Goal: Check status: Check status

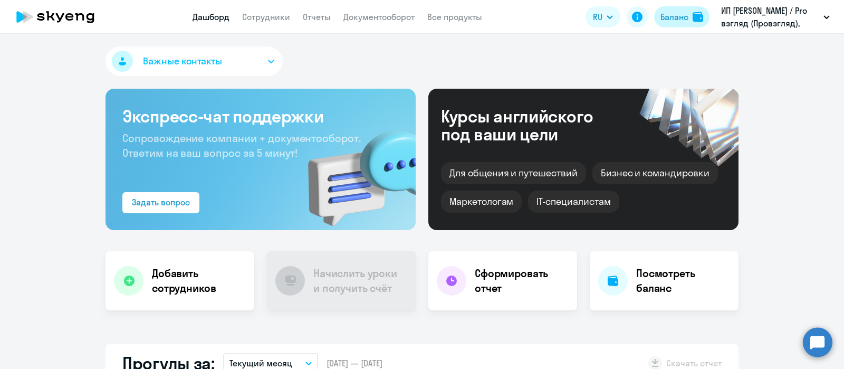
click at [677, 20] on div "Баланс" at bounding box center [675, 17] width 28 height 13
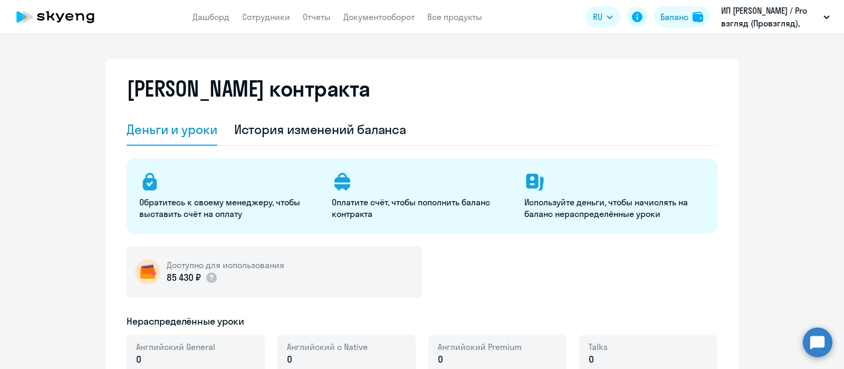
select select "english_adult_not_native_speaker"
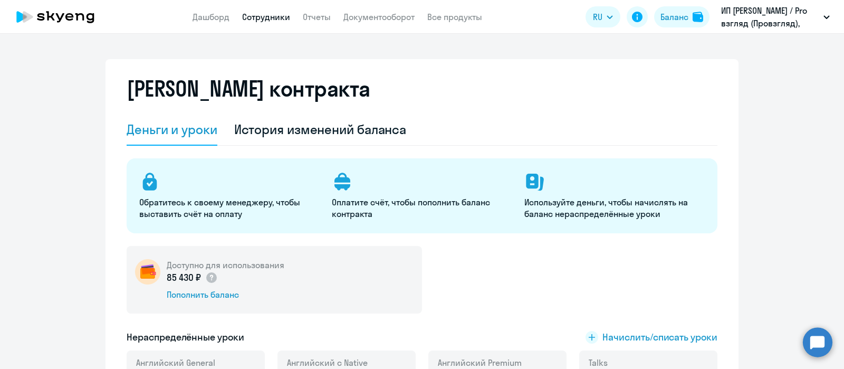
click at [269, 18] on link "Сотрудники" at bounding box center [266, 17] width 48 height 11
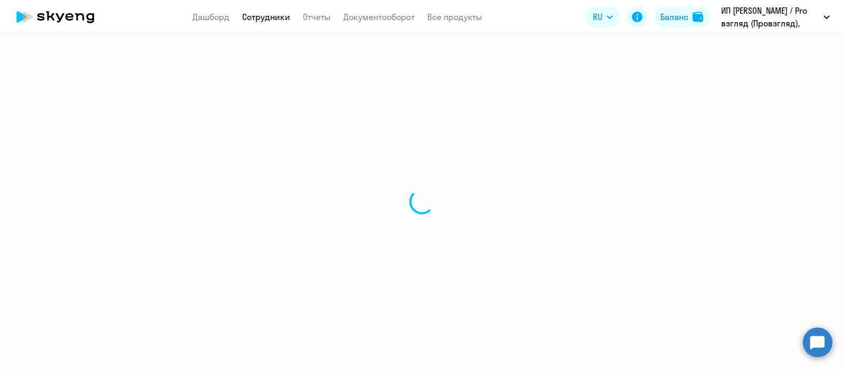
select select "30"
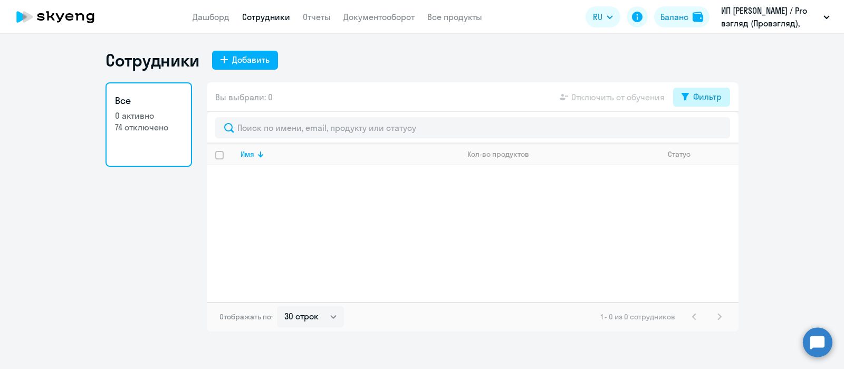
click at [703, 91] on div "Фильтр" at bounding box center [707, 96] width 28 height 13
click at [715, 128] on span at bounding box center [713, 131] width 18 height 11
click at [704, 130] on input "checkbox" at bounding box center [703, 130] width 1 height 1
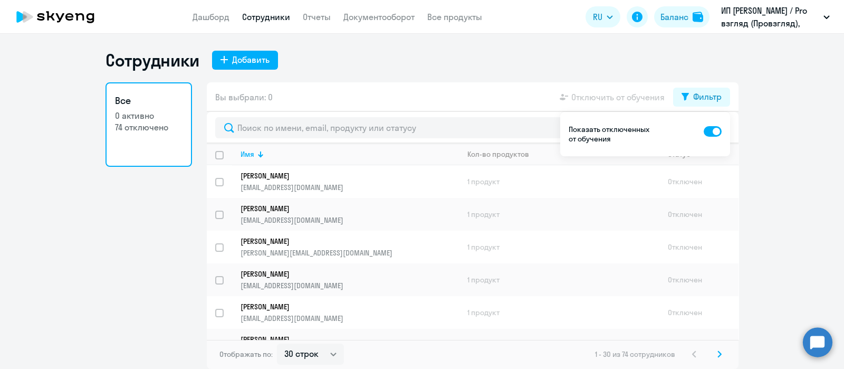
click at [709, 131] on span at bounding box center [713, 131] width 18 height 11
click at [704, 131] on input "checkbox" at bounding box center [703, 130] width 1 height 1
checkbox input "false"
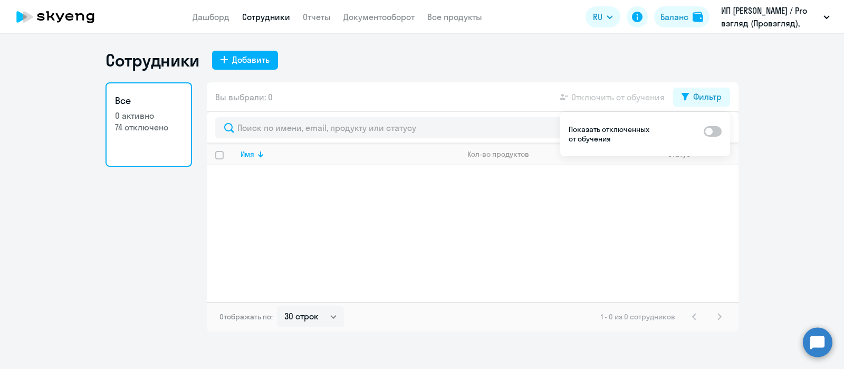
click at [662, 58] on div "Сотрудники Добавить" at bounding box center [422, 60] width 633 height 21
click at [669, 14] on div "Баланс" at bounding box center [675, 17] width 28 height 13
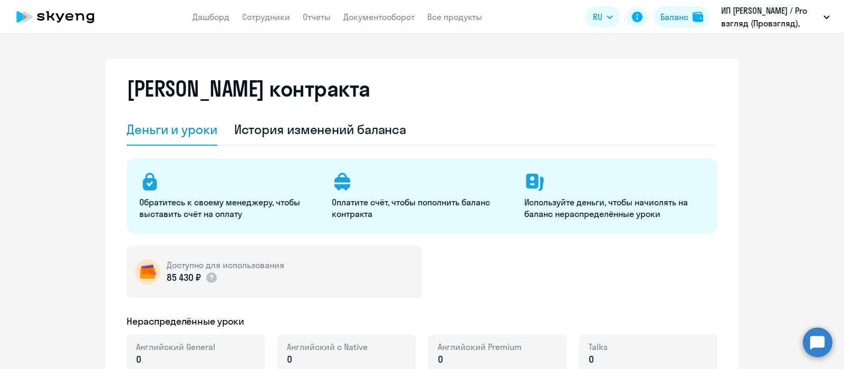
select select "english_adult_not_native_speaker"
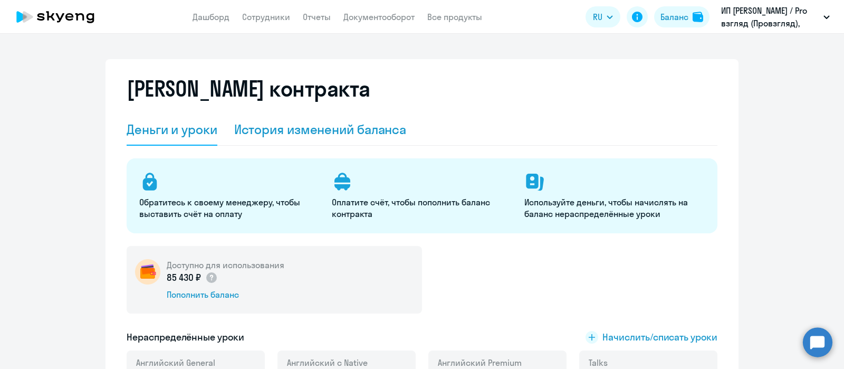
click at [364, 123] on div "История изменений баланса" at bounding box center [320, 129] width 173 height 17
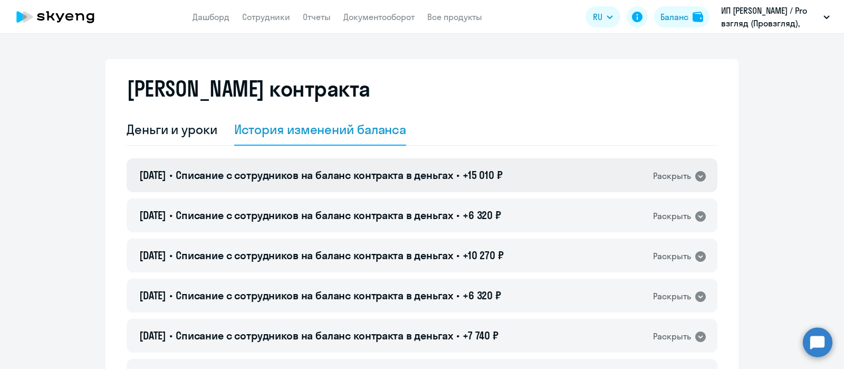
click at [700, 178] on icon at bounding box center [700, 176] width 11 height 11
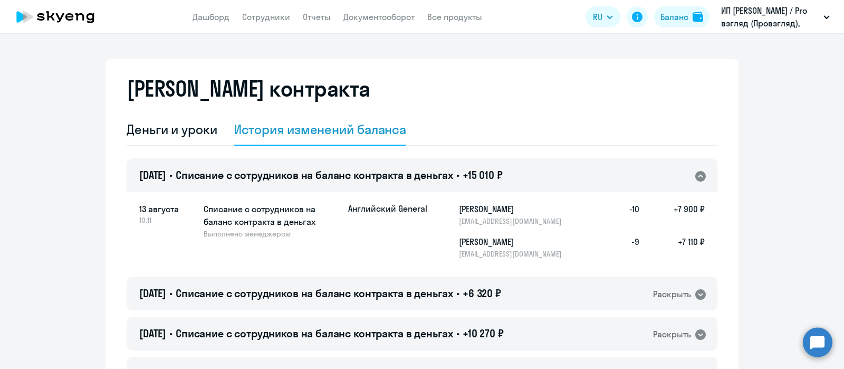
click at [700, 178] on icon at bounding box center [700, 176] width 11 height 11
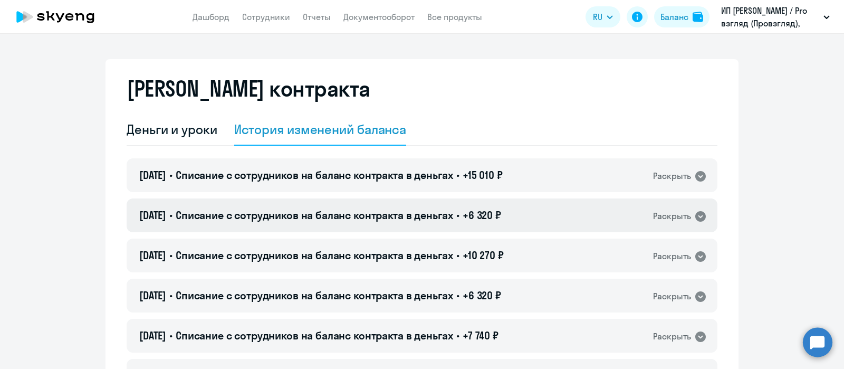
click at [696, 218] on icon at bounding box center [700, 216] width 11 height 11
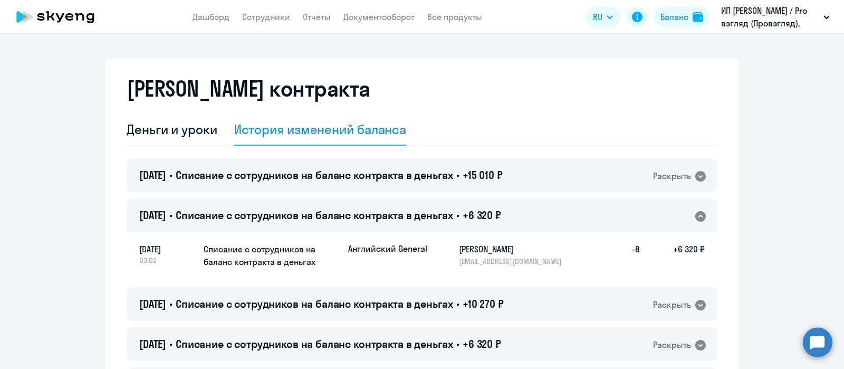
click at [696, 218] on icon at bounding box center [700, 216] width 11 height 11
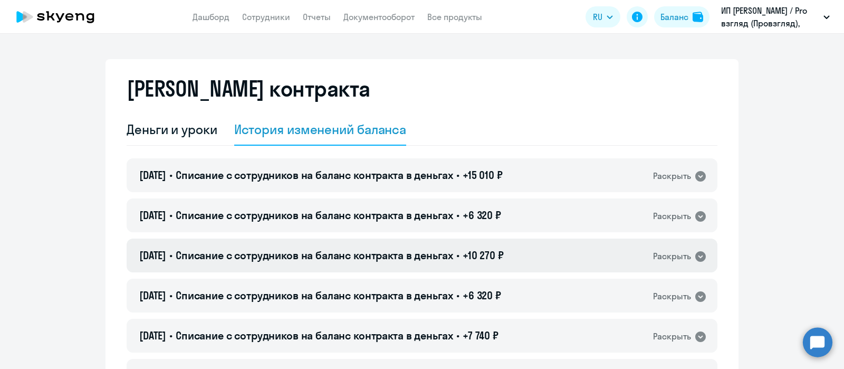
click at [695, 256] on icon at bounding box center [700, 256] width 11 height 11
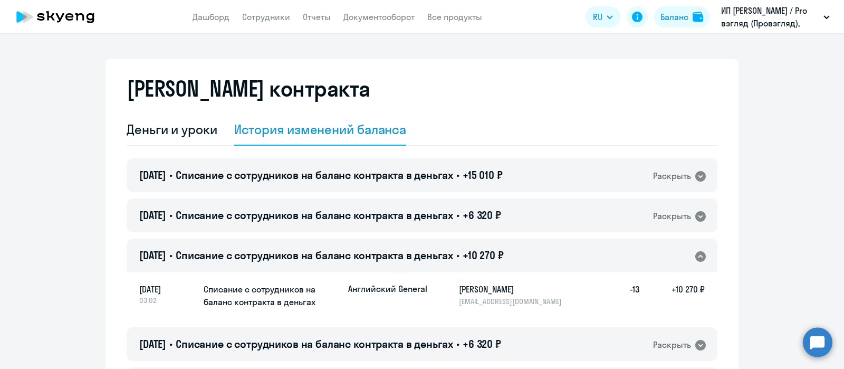
click at [696, 256] on icon at bounding box center [700, 256] width 13 height 13
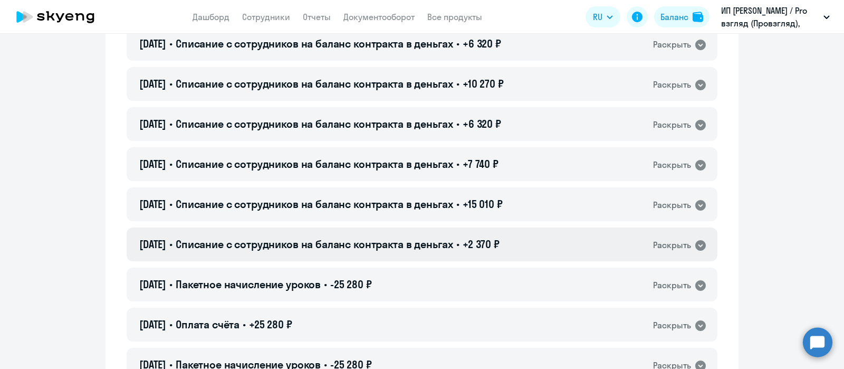
scroll to position [198, 0]
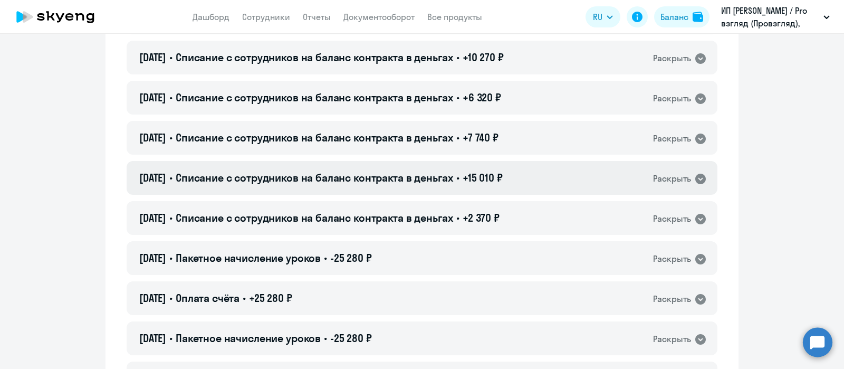
click at [697, 178] on icon at bounding box center [700, 179] width 13 height 13
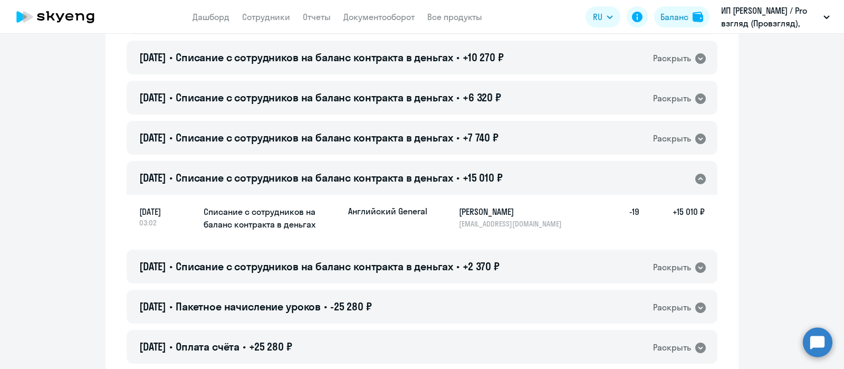
click at [697, 178] on icon at bounding box center [700, 179] width 13 height 13
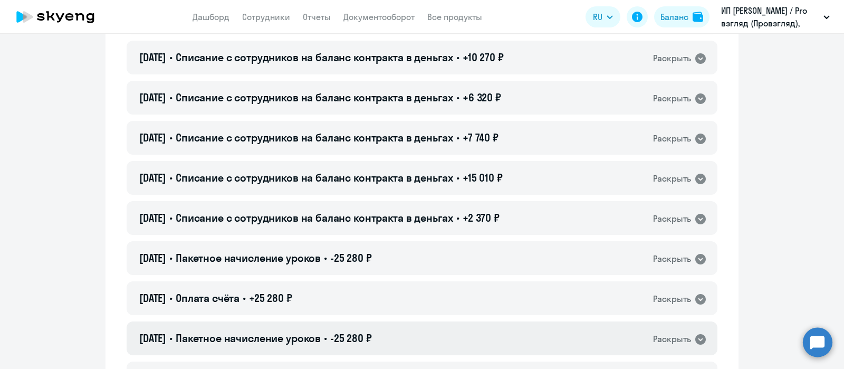
click at [696, 341] on icon at bounding box center [700, 339] width 11 height 11
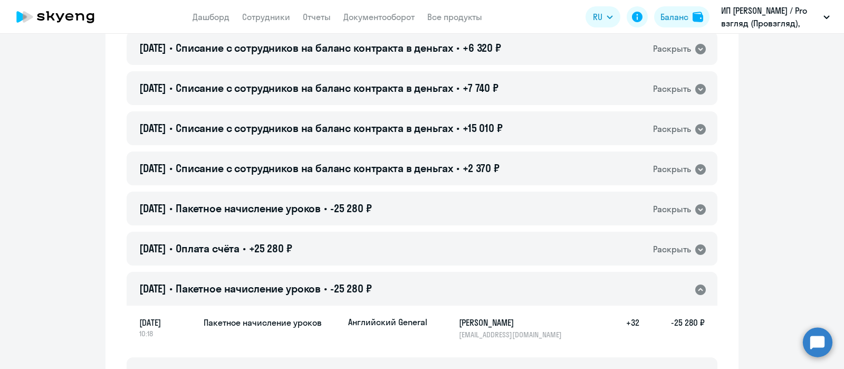
scroll to position [330, 0]
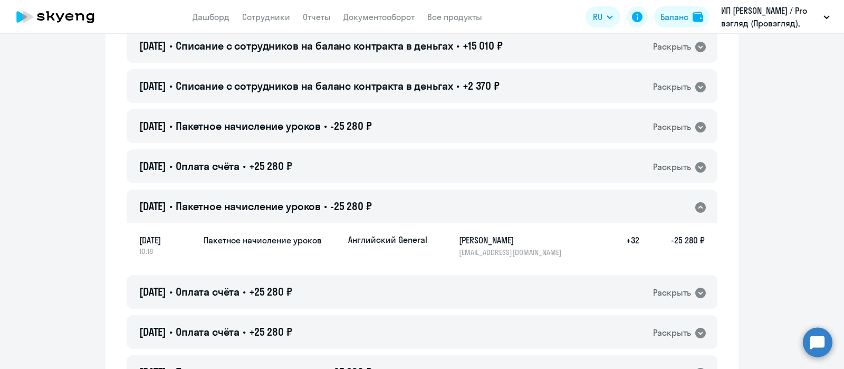
click at [699, 206] on icon at bounding box center [700, 207] width 11 height 11
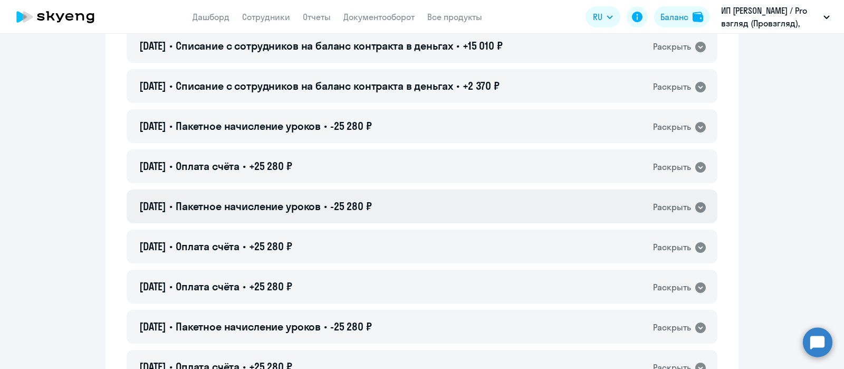
scroll to position [0, 0]
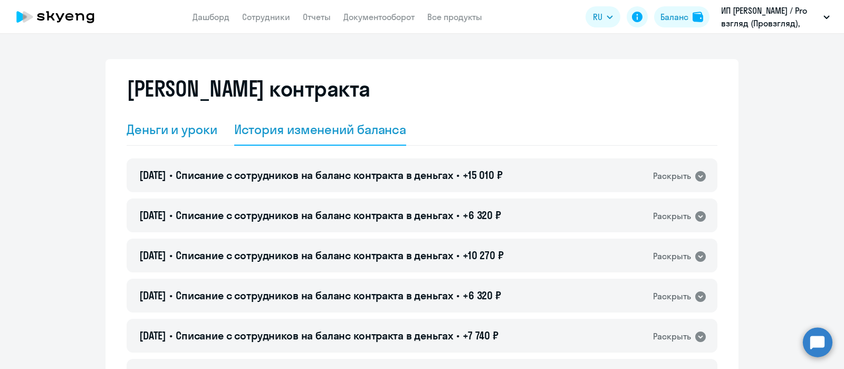
click at [136, 128] on div "Деньги и уроки" at bounding box center [172, 129] width 91 height 17
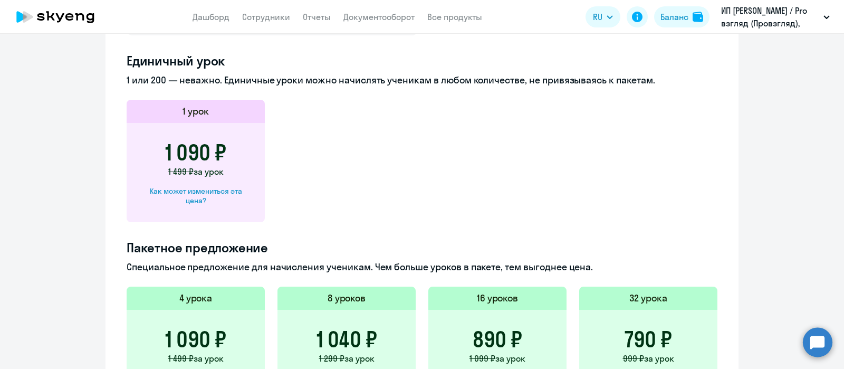
scroll to position [594, 0]
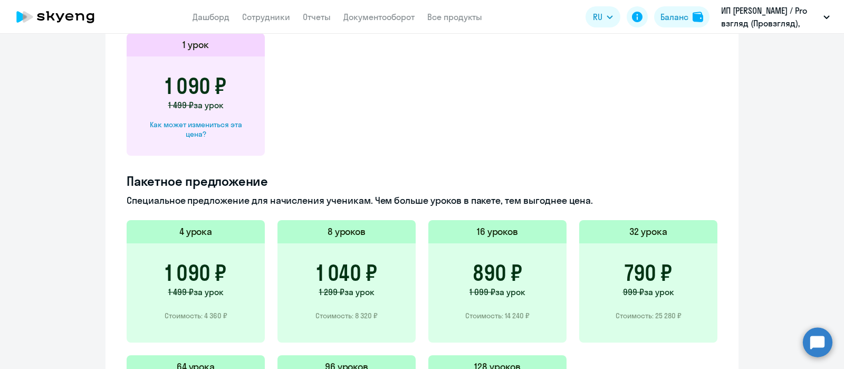
click at [221, 127] on div "Как может измениться эта цена?" at bounding box center [196, 129] width 104 height 19
select select "english_adult_not_native_speaker"
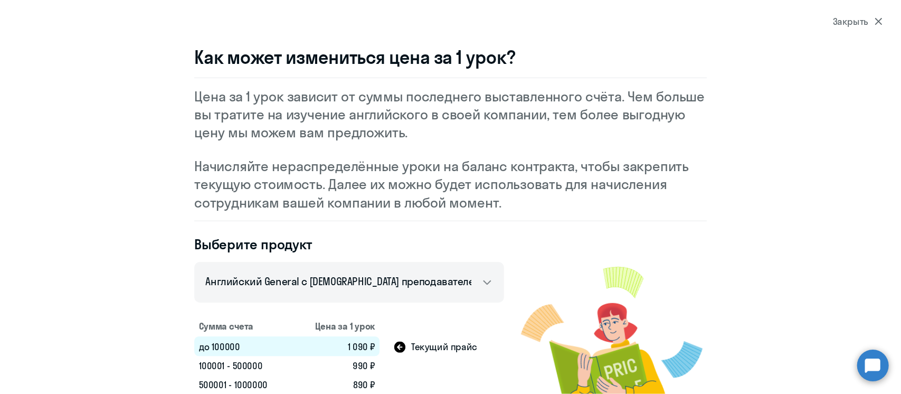
scroll to position [0, 0]
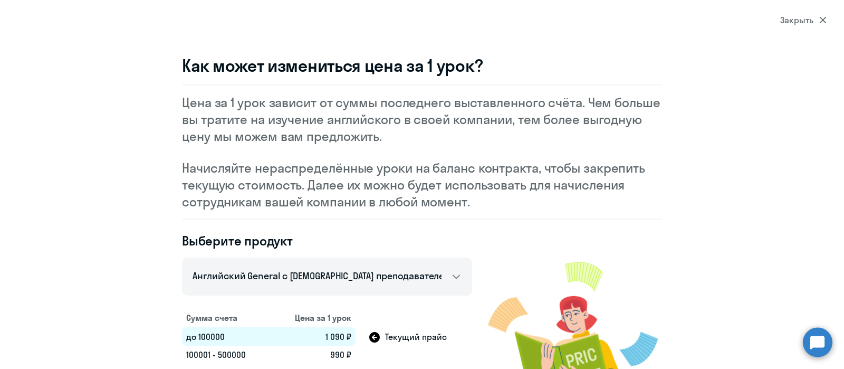
click at [793, 19] on div "Закрыть" at bounding box center [803, 20] width 46 height 13
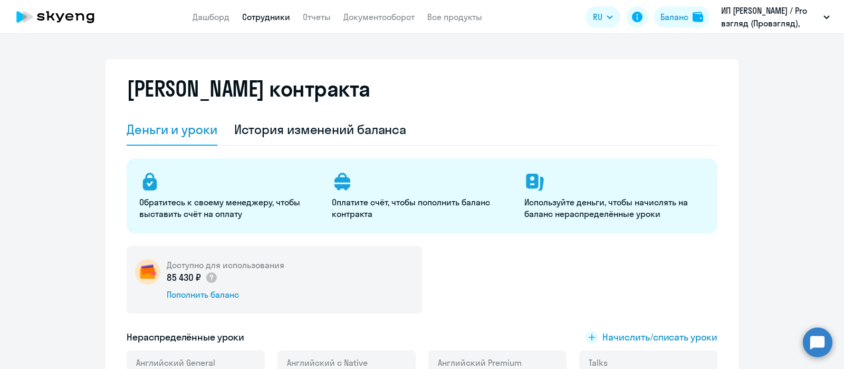
click at [272, 17] on link "Сотрудники" at bounding box center [266, 17] width 48 height 11
select select "30"
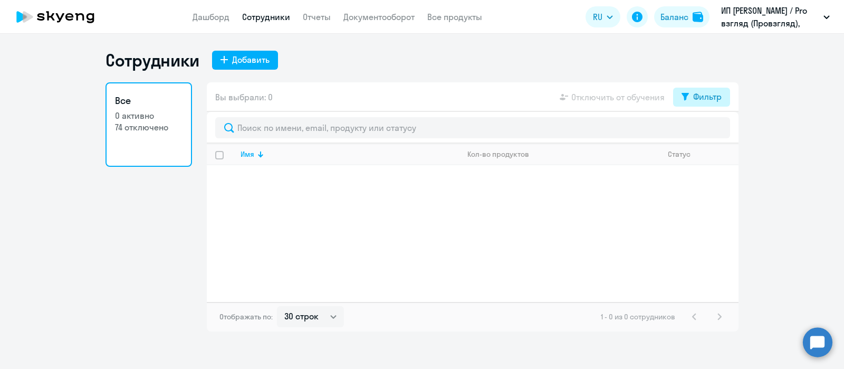
click at [694, 104] on button "Фильтр" at bounding box center [701, 97] width 57 height 19
click at [712, 133] on span at bounding box center [713, 131] width 18 height 11
click at [704, 131] on input "checkbox" at bounding box center [703, 130] width 1 height 1
checkbox input "true"
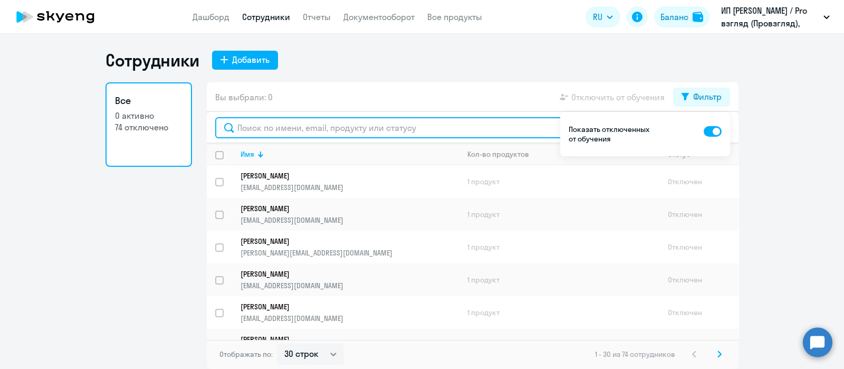
click at [307, 132] on input "text" at bounding box center [472, 127] width 515 height 21
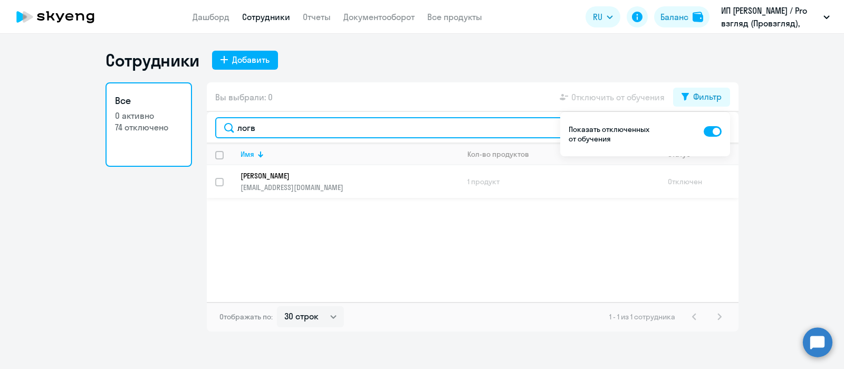
type input "логв"
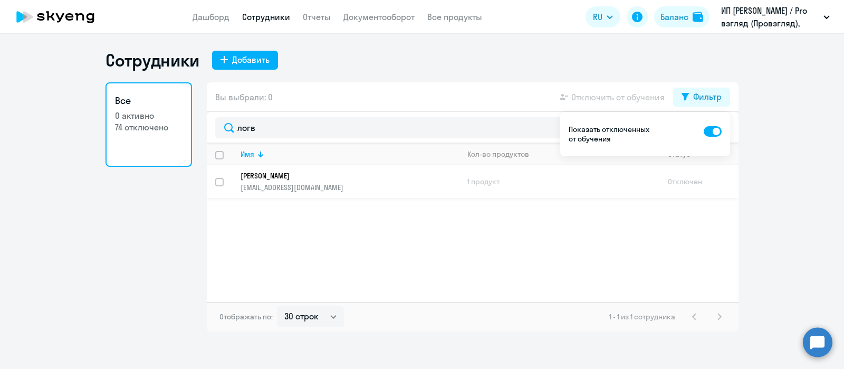
click at [317, 180] on link "[PERSON_NAME] [PERSON_NAME][EMAIL_ADDRESS][DOMAIN_NAME]" at bounding box center [350, 181] width 218 height 21
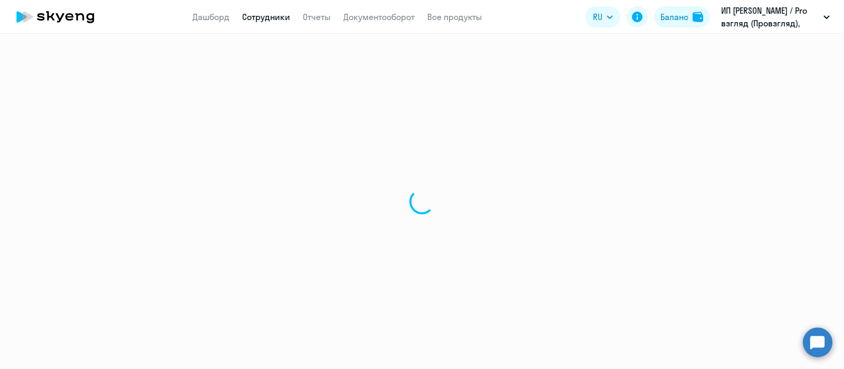
select select "english"
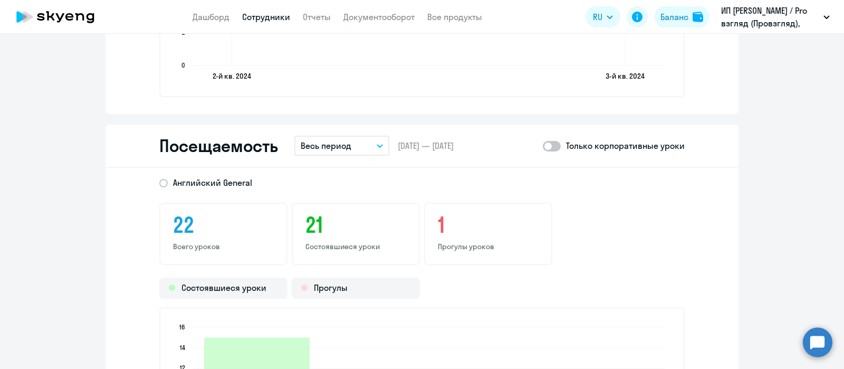
scroll to position [1253, 0]
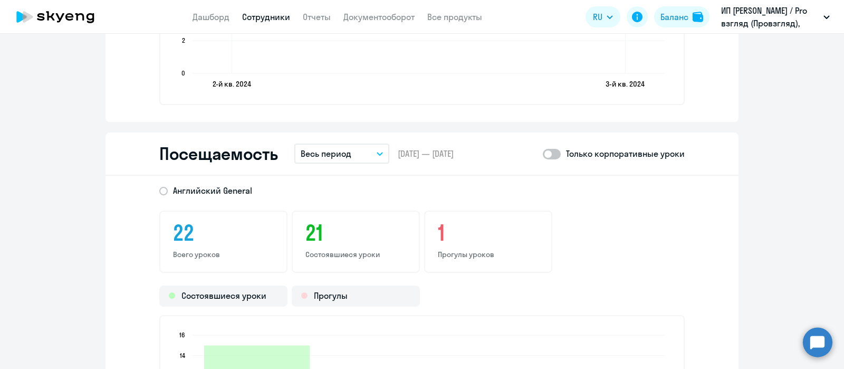
click at [545, 149] on span at bounding box center [552, 154] width 18 height 11
click at [543, 154] on input "checkbox" at bounding box center [542, 154] width 1 height 1
click at [548, 155] on span at bounding box center [552, 154] width 18 height 11
click at [543, 154] on input "checkbox" at bounding box center [542, 154] width 1 height 1
click at [548, 155] on span at bounding box center [552, 154] width 18 height 11
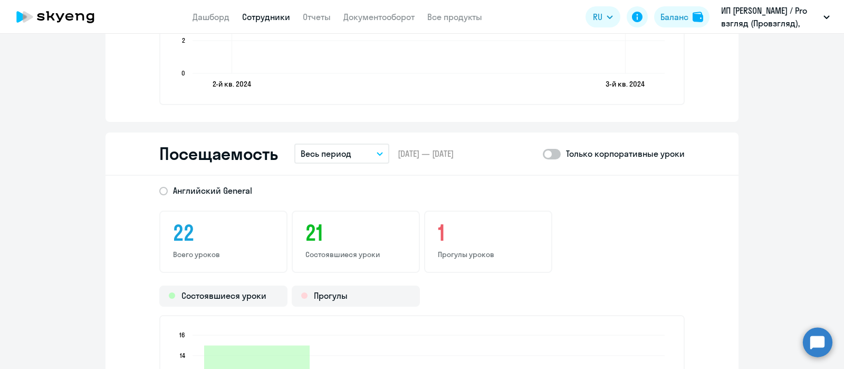
click at [543, 154] on input "checkbox" at bounding box center [542, 154] width 1 height 1
click at [548, 155] on span at bounding box center [552, 154] width 18 height 11
click at [543, 154] on input "checkbox" at bounding box center [542, 154] width 1 height 1
click at [543, 153] on span at bounding box center [552, 154] width 18 height 11
click at [542, 154] on input "checkbox" at bounding box center [542, 154] width 1 height 1
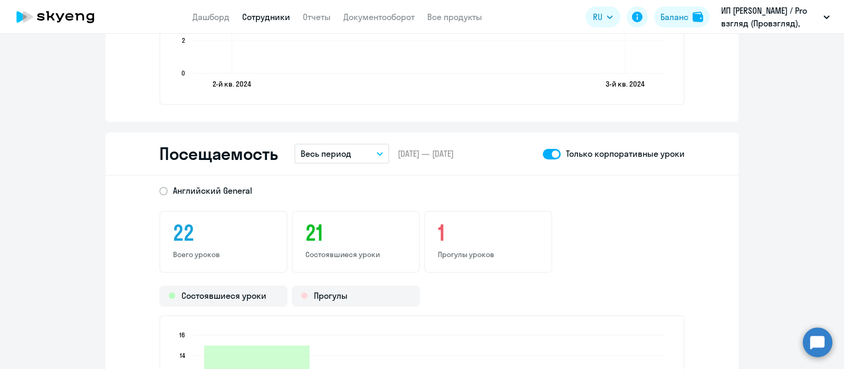
click at [545, 154] on span at bounding box center [552, 154] width 18 height 11
click at [543, 154] on input "checkbox" at bounding box center [542, 154] width 1 height 1
checkbox input "false"
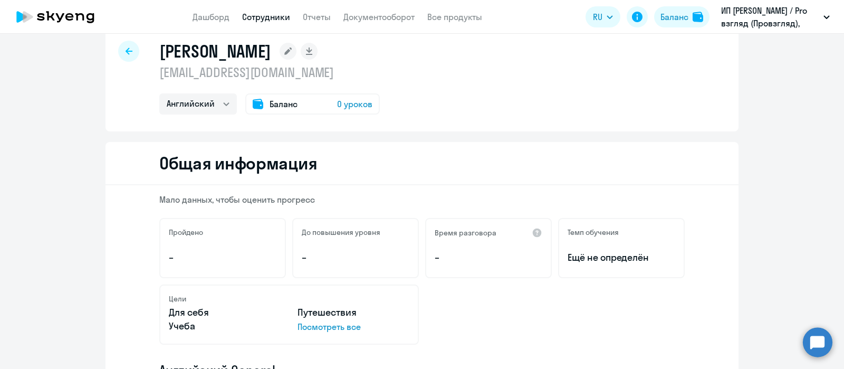
scroll to position [0, 0]
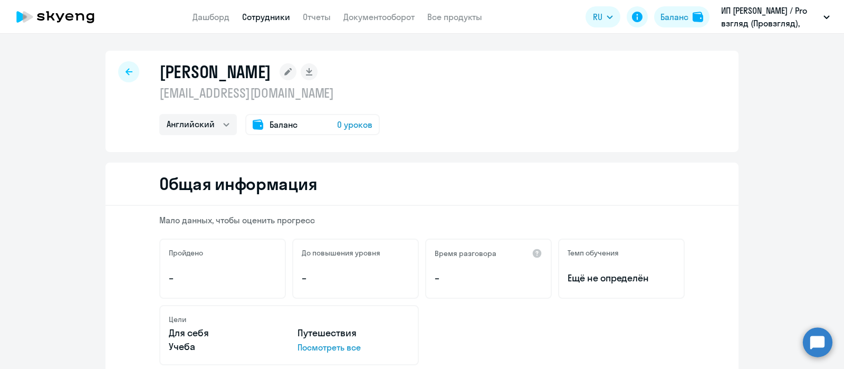
click at [127, 71] on div at bounding box center [128, 71] width 21 height 21
select select "30"
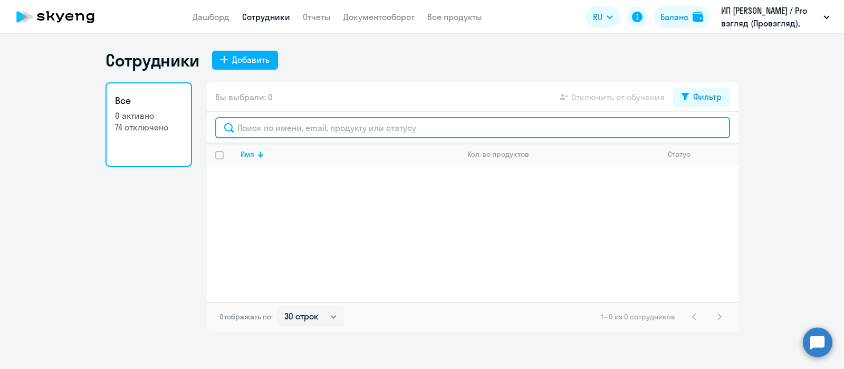
click at [333, 128] on input "text" at bounding box center [472, 127] width 515 height 21
type input "геле"
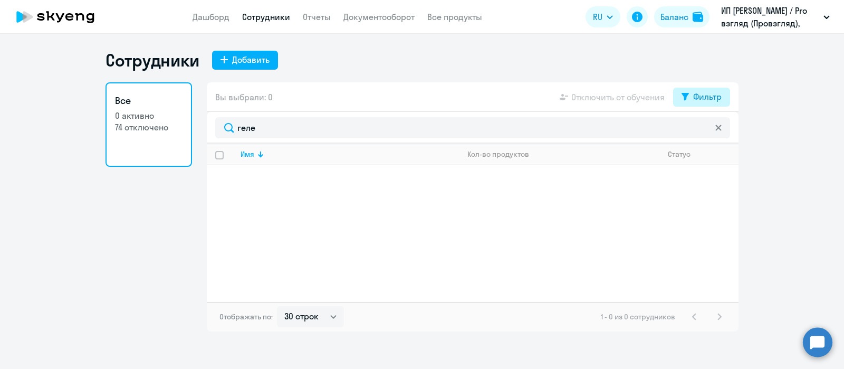
click at [701, 99] on div "Фильтр" at bounding box center [707, 96] width 28 height 13
click at [720, 130] on span at bounding box center [713, 131] width 18 height 11
click at [704, 130] on input "checkbox" at bounding box center [703, 130] width 1 height 1
checkbox input "true"
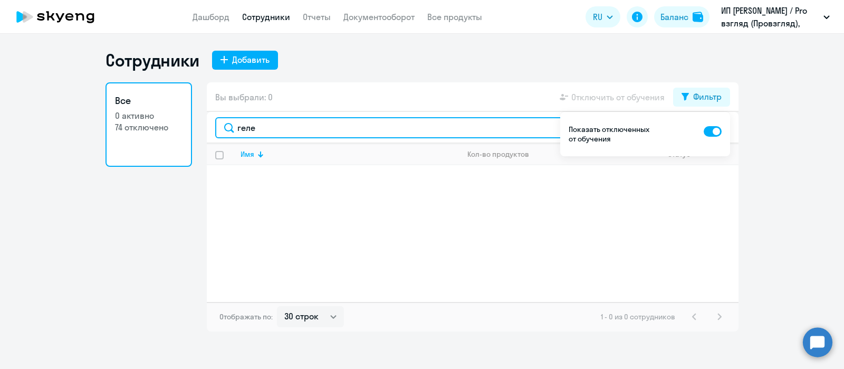
click at [274, 128] on input "геле" at bounding box center [472, 127] width 515 height 21
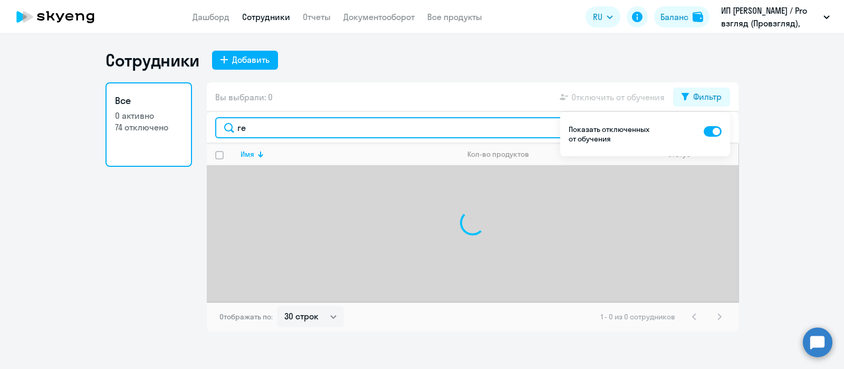
type input "г"
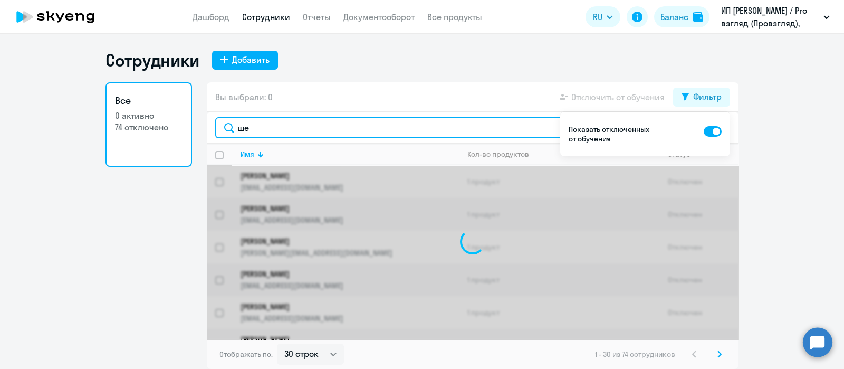
type input "ш"
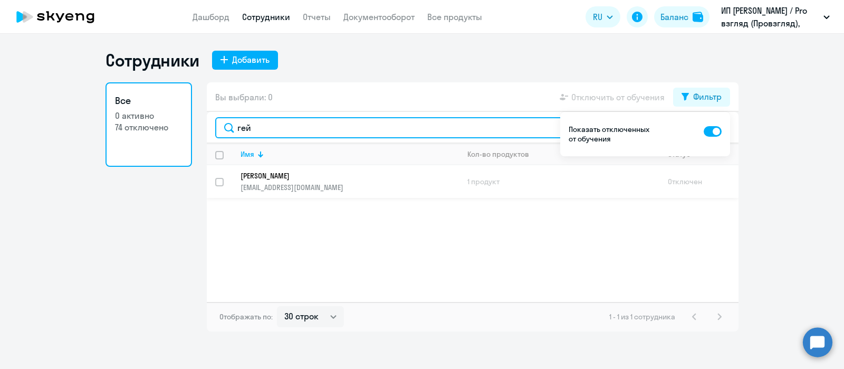
type input "гей"
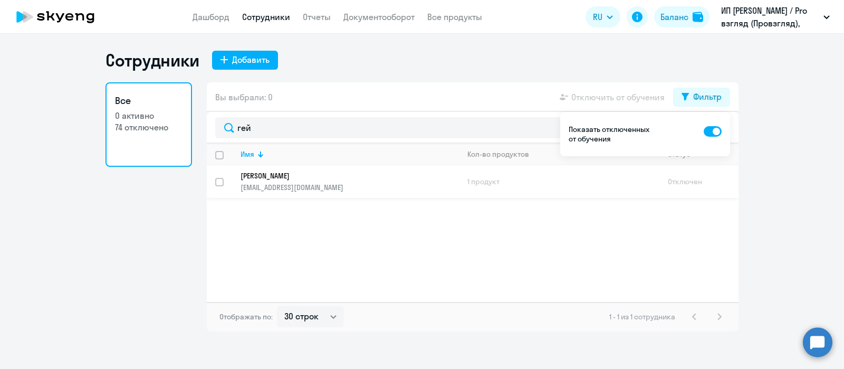
click at [267, 175] on p "[PERSON_NAME]" at bounding box center [343, 175] width 204 height 9
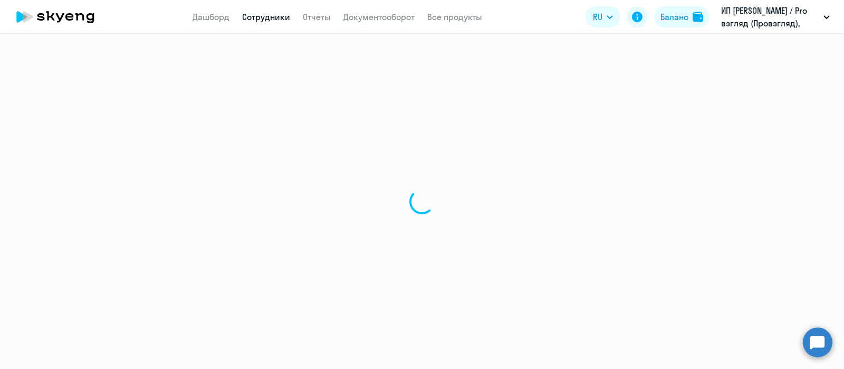
select select "english"
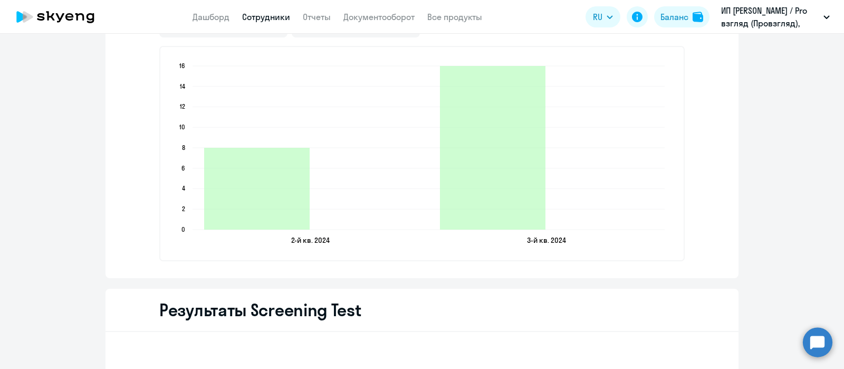
scroll to position [1320, 0]
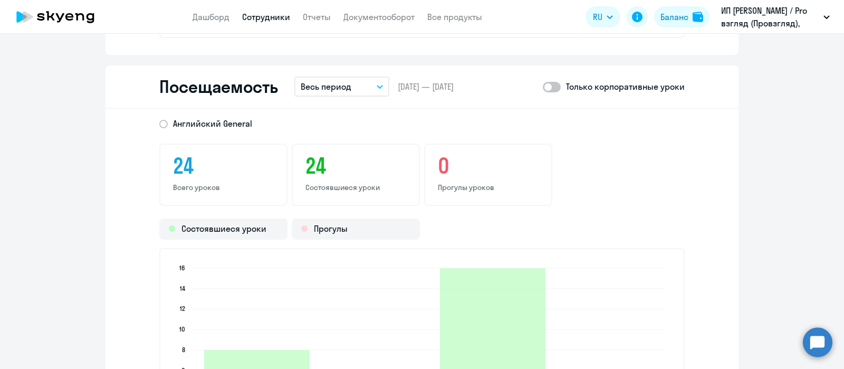
click at [546, 83] on span at bounding box center [552, 87] width 18 height 11
click at [543, 87] on input "checkbox" at bounding box center [542, 87] width 1 height 1
click at [546, 83] on span at bounding box center [552, 87] width 18 height 11
click at [543, 87] on input "checkbox" at bounding box center [542, 87] width 1 height 1
click at [548, 85] on span at bounding box center [552, 87] width 18 height 11
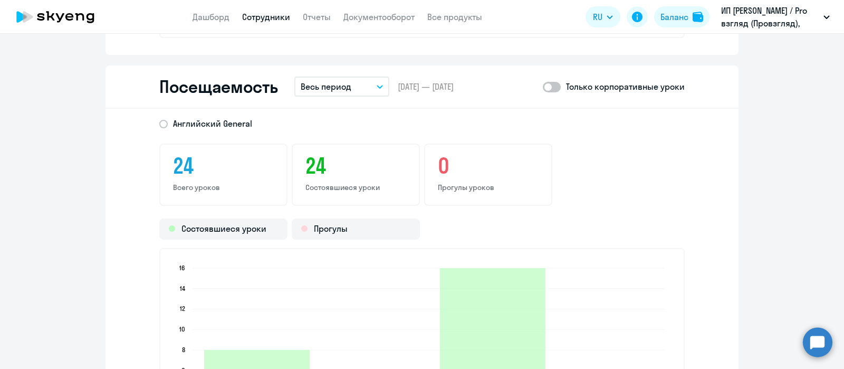
click at [543, 87] on input "checkbox" at bounding box center [542, 87] width 1 height 1
click at [551, 82] on span at bounding box center [552, 87] width 18 height 11
click at [543, 87] on input "checkbox" at bounding box center [542, 87] width 1 height 1
checkbox input "false"
click at [376, 82] on button "Весь период" at bounding box center [341, 87] width 95 height 20
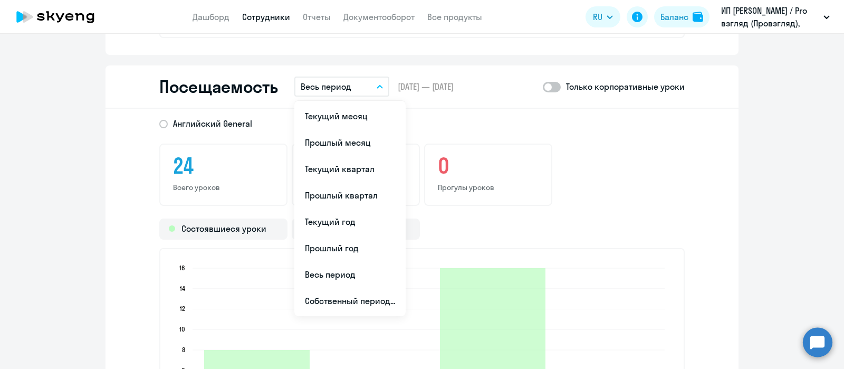
click at [565, 127] on div "Английский General" at bounding box center [412, 120] width 545 height 19
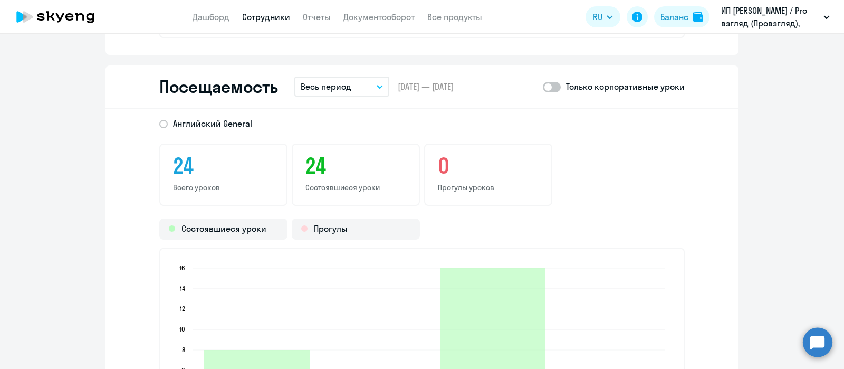
click at [377, 88] on button "Весь период" at bounding box center [341, 87] width 95 height 20
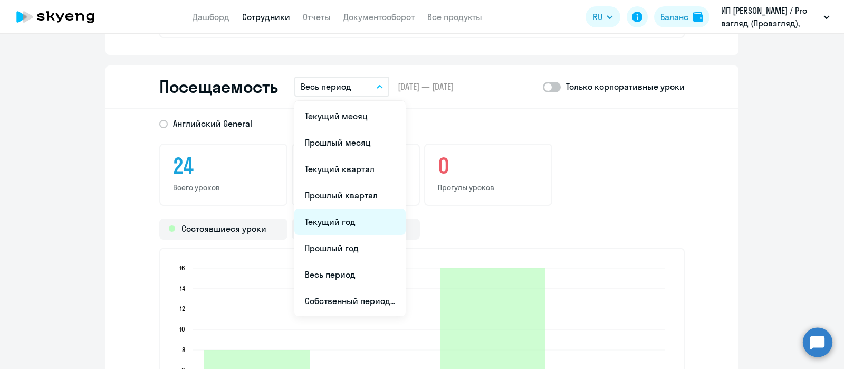
click at [346, 219] on li "Текущий год" at bounding box center [349, 221] width 111 height 26
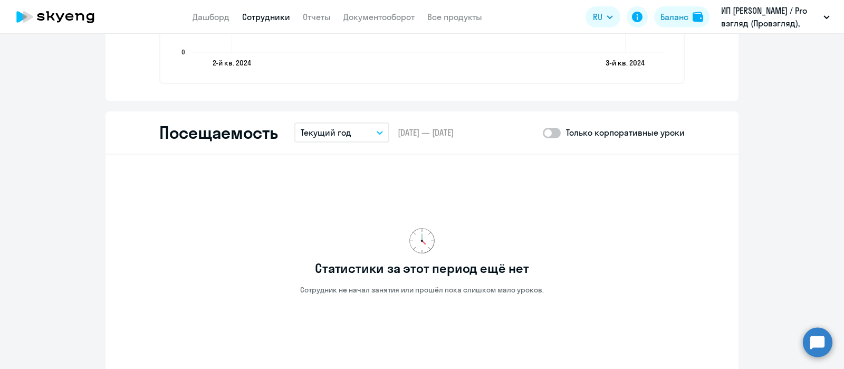
scroll to position [1254, 0]
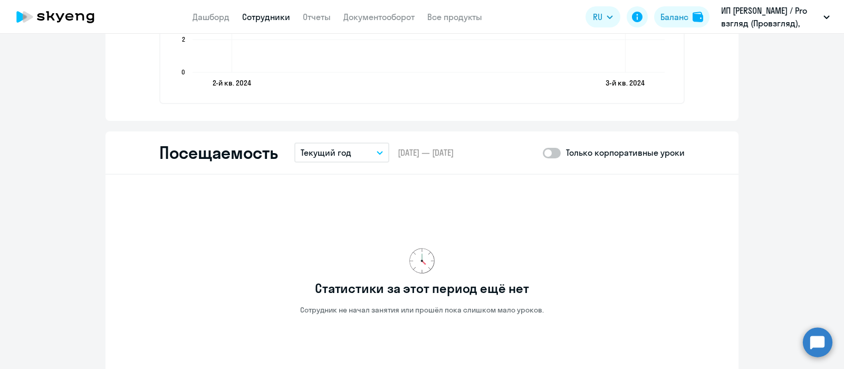
click at [377, 151] on icon "button" at bounding box center [380, 153] width 6 height 4
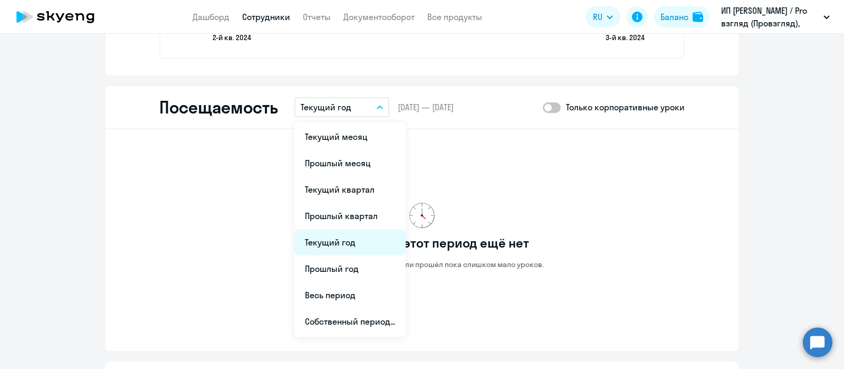
scroll to position [1320, 0]
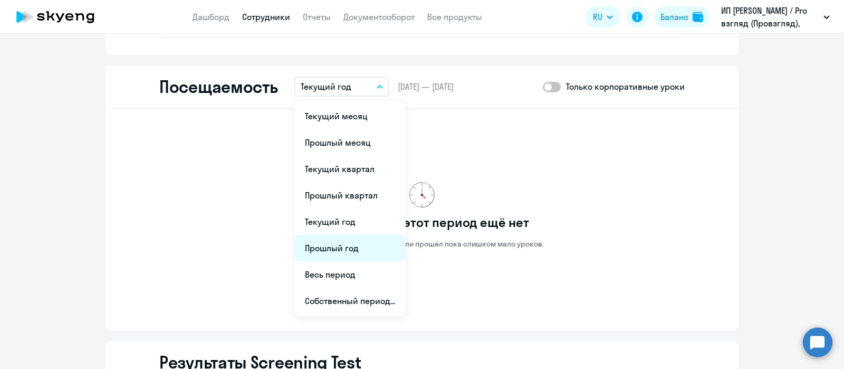
click at [345, 249] on li "Прошлый год" at bounding box center [349, 248] width 111 height 26
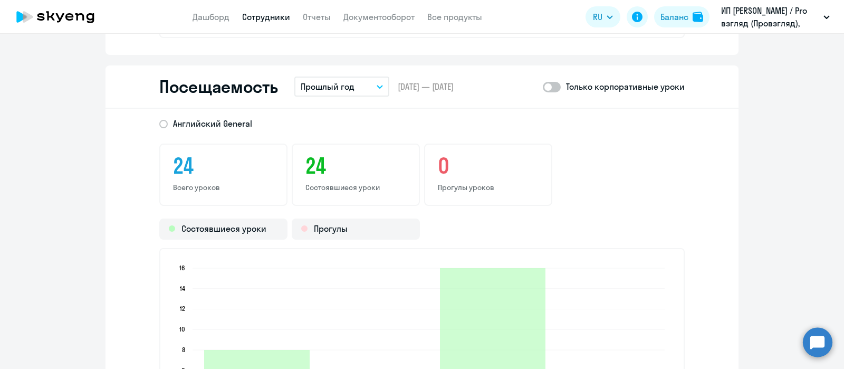
click at [377, 85] on icon "button" at bounding box center [379, 86] width 5 height 3
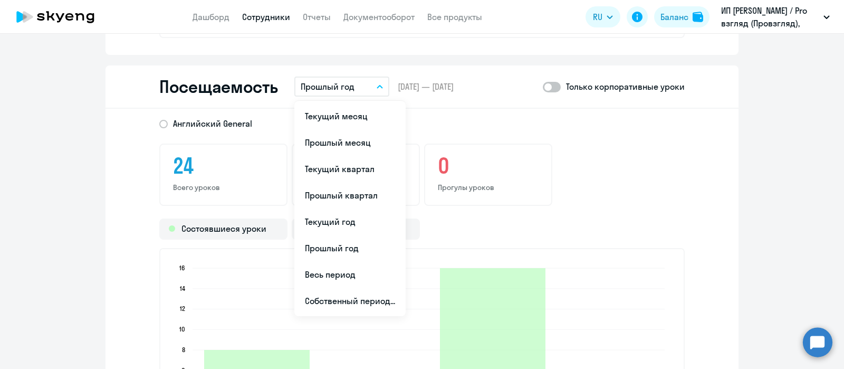
click at [377, 85] on icon "button" at bounding box center [379, 86] width 5 height 3
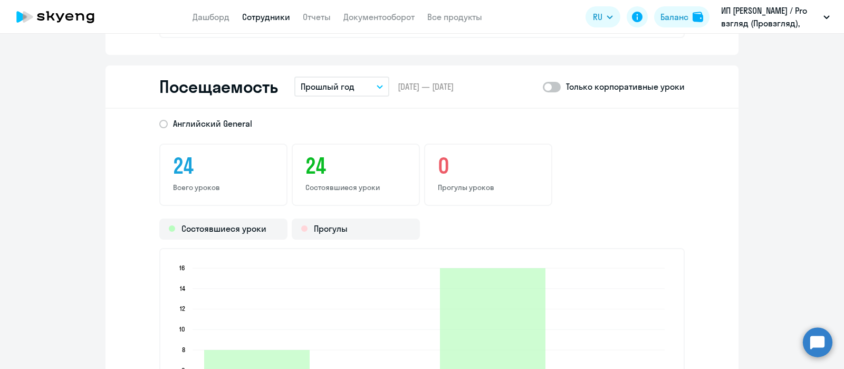
click at [379, 82] on button "Прошлый год" at bounding box center [341, 87] width 95 height 20
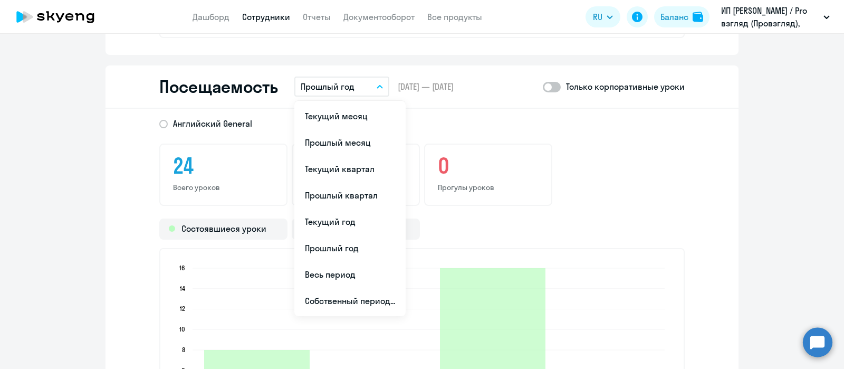
click at [670, 145] on div "24 Всего уроков 24 Состоявшиеся уроки 0 Прогулы уроков" at bounding box center [422, 175] width 526 height 62
